Goal: Use online tool/utility: Utilize a website feature to perform a specific function

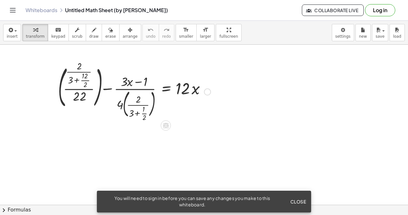
click at [208, 92] on div at bounding box center [207, 91] width 7 height 7
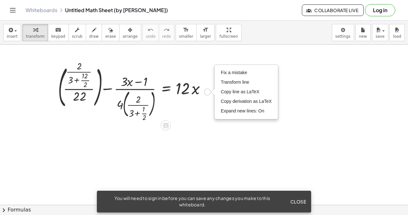
click at [199, 100] on div at bounding box center [134, 91] width 159 height 57
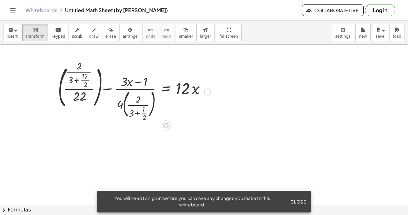
click at [84, 74] on div at bounding box center [134, 91] width 159 height 57
click at [302, 202] on span "Close" at bounding box center [298, 201] width 16 height 6
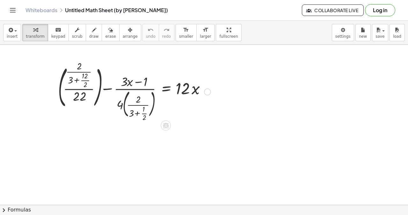
click at [206, 93] on div "Fix a mistake Transform line Copy line as LaTeX Copy derivation as LaTeX Expand…" at bounding box center [207, 91] width 7 height 7
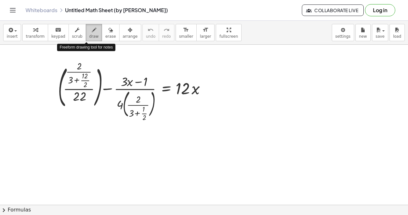
click at [92, 32] on icon "button" at bounding box center [94, 30] width 4 height 8
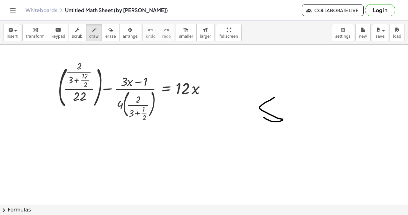
drag, startPoint x: 275, startPoint y: 97, endPoint x: 264, endPoint y: 117, distance: 22.7
drag, startPoint x: 272, startPoint y: 98, endPoint x: 286, endPoint y: 95, distance: 14.0
drag, startPoint x: 303, startPoint y: 105, endPoint x: 289, endPoint y: 134, distance: 32.0
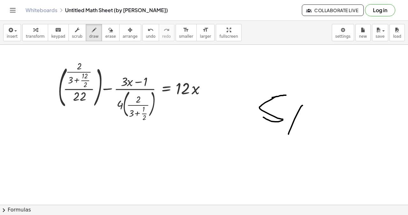
drag, startPoint x: 287, startPoint y: 111, endPoint x: 307, endPoint y: 122, distance: 22.9
drag, startPoint x: 312, startPoint y: 100, endPoint x: 337, endPoint y: 115, distance: 29.8
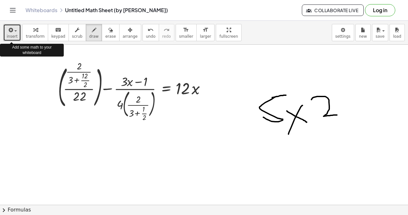
click at [16, 30] on div "button" at bounding box center [12, 30] width 11 height 8
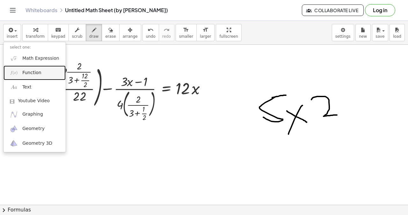
click at [35, 75] on span "Function" at bounding box center [31, 73] width 19 height 6
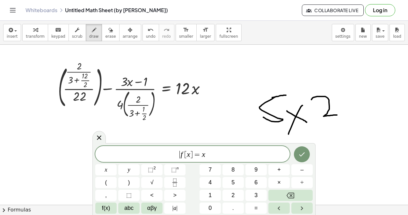
drag, startPoint x: 167, startPoint y: 149, endPoint x: 176, endPoint y: 124, distance: 27.3
click at [175, 121] on body "Graspable Math Activities Get Started Activity Bank Assigned Work Classes White…" at bounding box center [204, 107] width 408 height 215
click at [220, 157] on span "​ f [ x ] = x" at bounding box center [192, 154] width 195 height 9
click at [304, 151] on icon "Done" at bounding box center [302, 154] width 8 height 8
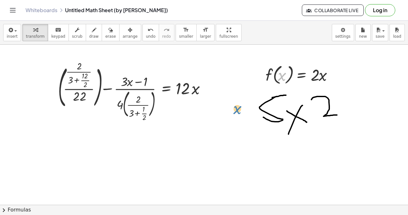
drag, startPoint x: 282, startPoint y: 70, endPoint x: 237, endPoint y: 105, distance: 57.2
drag, startPoint x: 284, startPoint y: 75, endPoint x: 323, endPoint y: 151, distance: 85.7
click at [333, 73] on div at bounding box center [334, 74] width 7 height 7
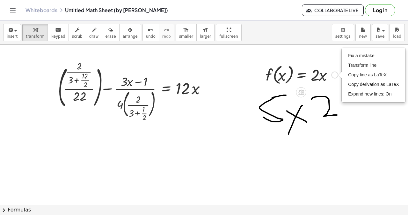
click at [326, 85] on div at bounding box center [302, 74] width 79 height 24
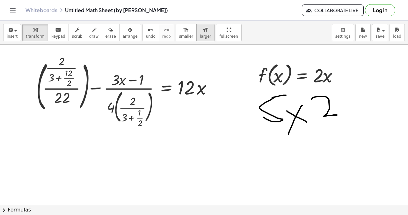
click at [203, 29] on icon "format_size" at bounding box center [206, 30] width 6 height 8
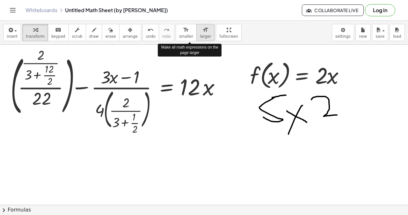
click at [203, 29] on icon "format_size" at bounding box center [206, 30] width 6 height 8
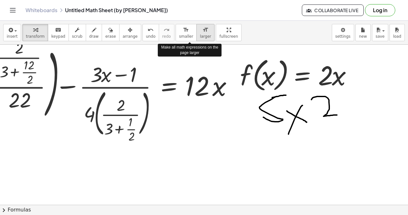
click at [203, 29] on icon "format_size" at bounding box center [206, 30] width 6 height 8
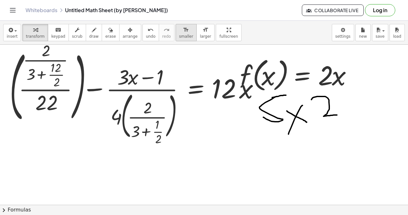
click at [183, 29] on icon "format_size" at bounding box center [186, 30] width 6 height 8
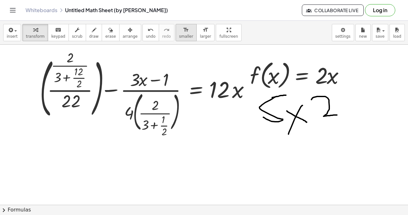
click at [183, 29] on icon "format_size" at bounding box center [186, 30] width 6 height 8
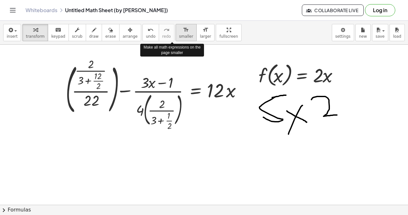
click at [183, 29] on icon "format_size" at bounding box center [186, 30] width 6 height 8
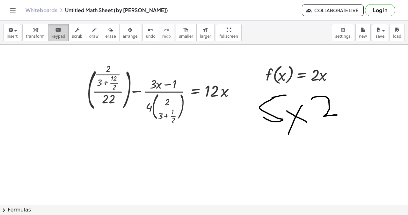
click at [55, 35] on span "keypad" at bounding box center [58, 36] width 14 height 4
click at [116, 98] on div at bounding box center [163, 93] width 159 height 57
click at [110, 97] on div at bounding box center [108, 99] width 12 height 14
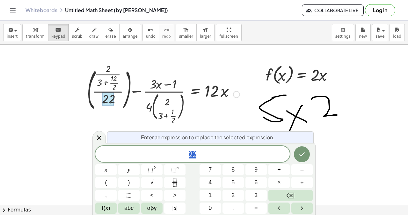
click at [215, 148] on div "2 2" at bounding box center [192, 154] width 195 height 16
click at [299, 153] on icon "Done" at bounding box center [302, 154] width 8 height 8
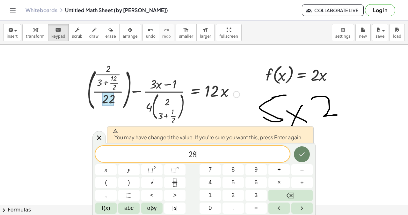
click at [299, 153] on icon "Done" at bounding box center [302, 154] width 8 height 8
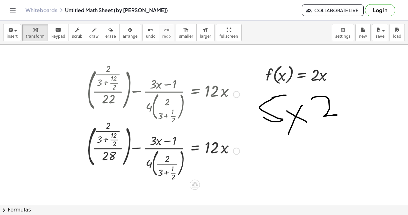
click at [237, 94] on div at bounding box center [236, 94] width 7 height 7
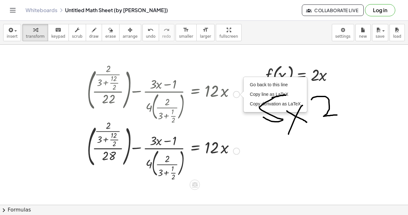
click at [214, 120] on div at bounding box center [163, 93] width 159 height 57
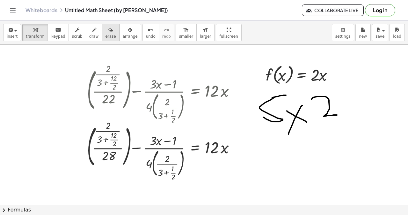
click at [108, 32] on icon "button" at bounding box center [110, 30] width 4 height 8
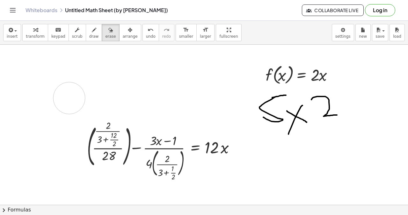
drag, startPoint x: 96, startPoint y: 78, endPoint x: 69, endPoint y: 98, distance: 33.8
drag, startPoint x: 96, startPoint y: 70, endPoint x: 126, endPoint y: 99, distance: 41.5
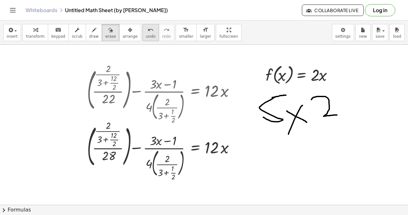
click at [148, 32] on icon "undo" at bounding box center [151, 30] width 6 height 8
click at [161, 32] on button "redo redo" at bounding box center [167, 32] width 16 height 17
click at [146, 32] on div "undo" at bounding box center [151, 30] width 10 height 8
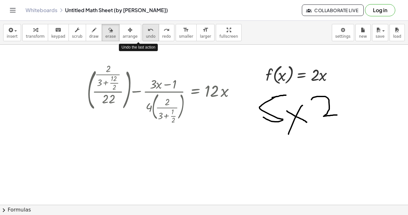
click at [146, 32] on div "undo" at bounding box center [151, 30] width 10 height 8
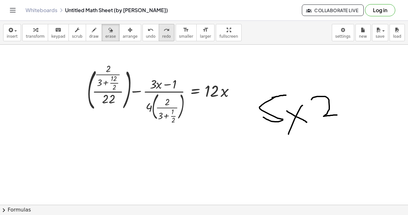
click at [164, 33] on icon "redo" at bounding box center [167, 30] width 6 height 8
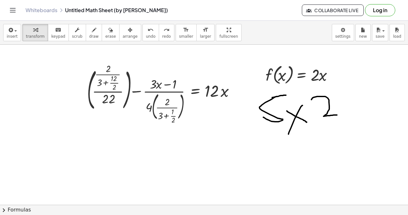
click at [11, 210] on button "chevron_right Formulas" at bounding box center [204, 209] width 408 height 10
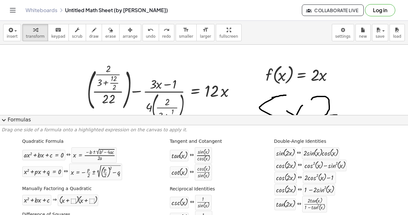
click at [2, 120] on span "expand_more" at bounding box center [4, 120] width 8 height 8
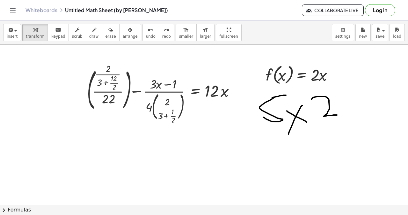
click at [11, 7] on icon "Toggle navigation" at bounding box center [13, 10] width 8 height 8
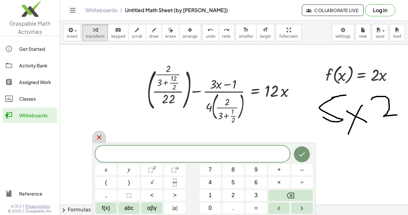
click at [100, 135] on icon at bounding box center [99, 137] width 8 height 8
